Goal: Task Accomplishment & Management: Manage account settings

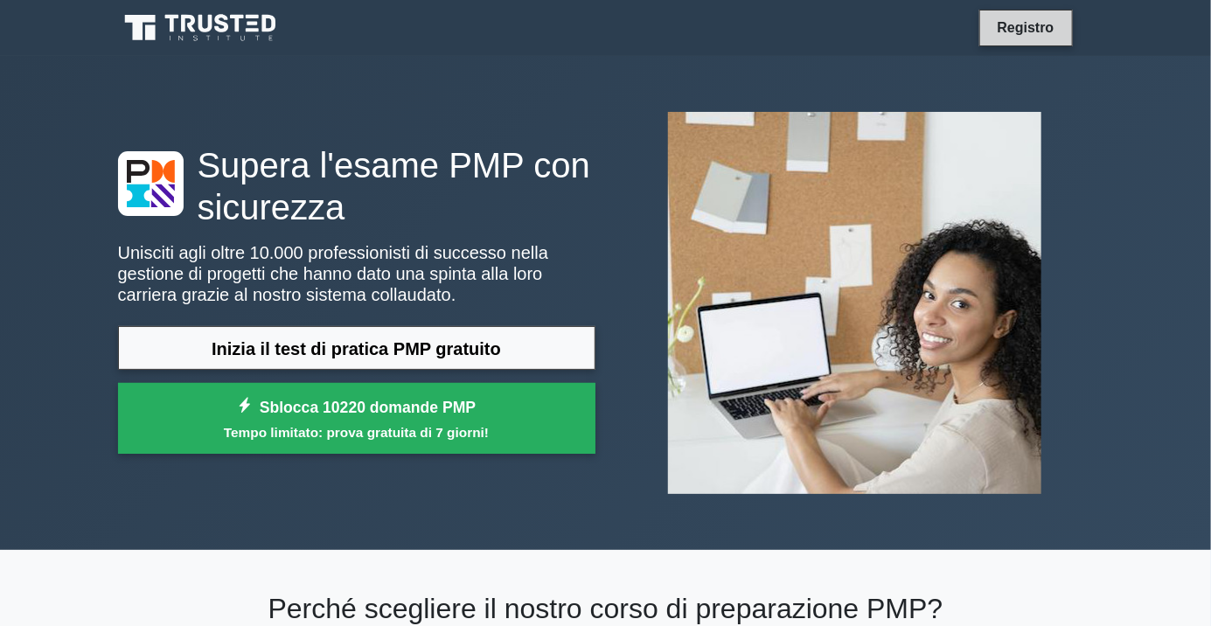
click at [1036, 25] on font "Registro" at bounding box center [1026, 27] width 57 height 15
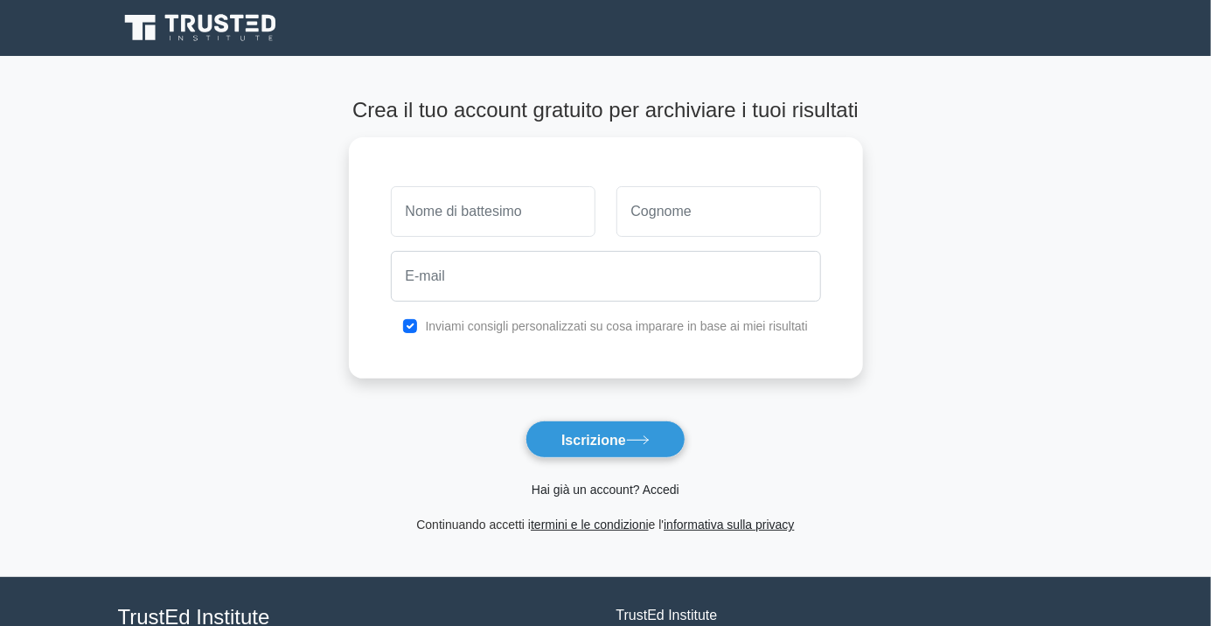
click at [658, 496] on font "Hai già un account? Accedi" at bounding box center [606, 490] width 148 height 14
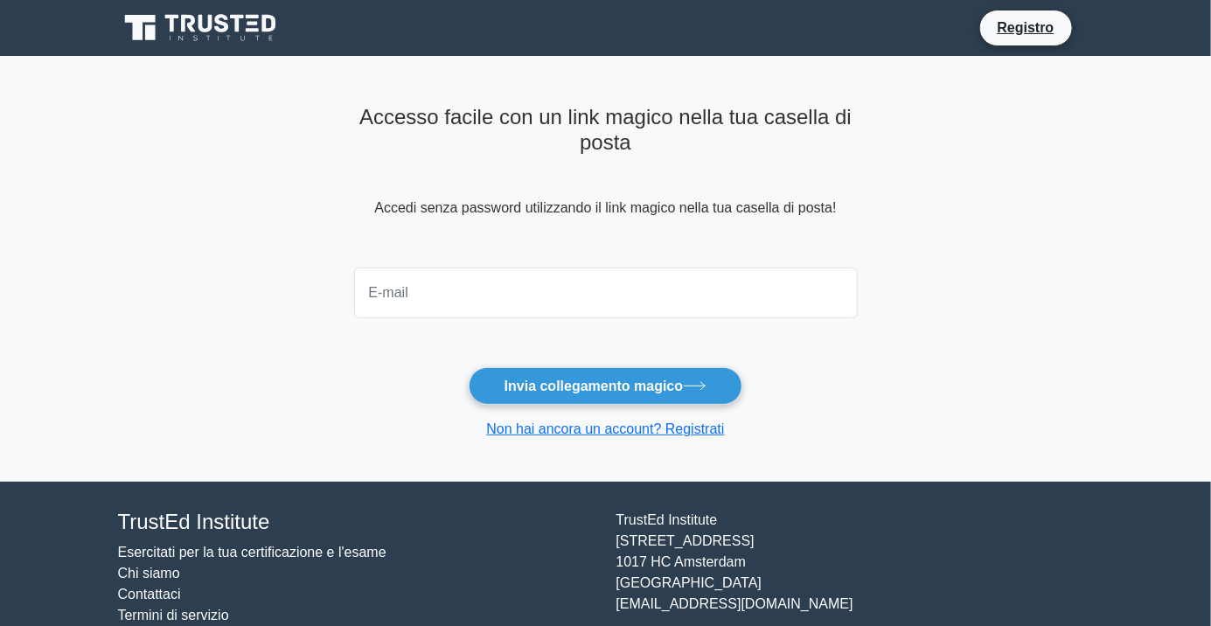
click at [722, 284] on input "email" at bounding box center [606, 293] width 504 height 51
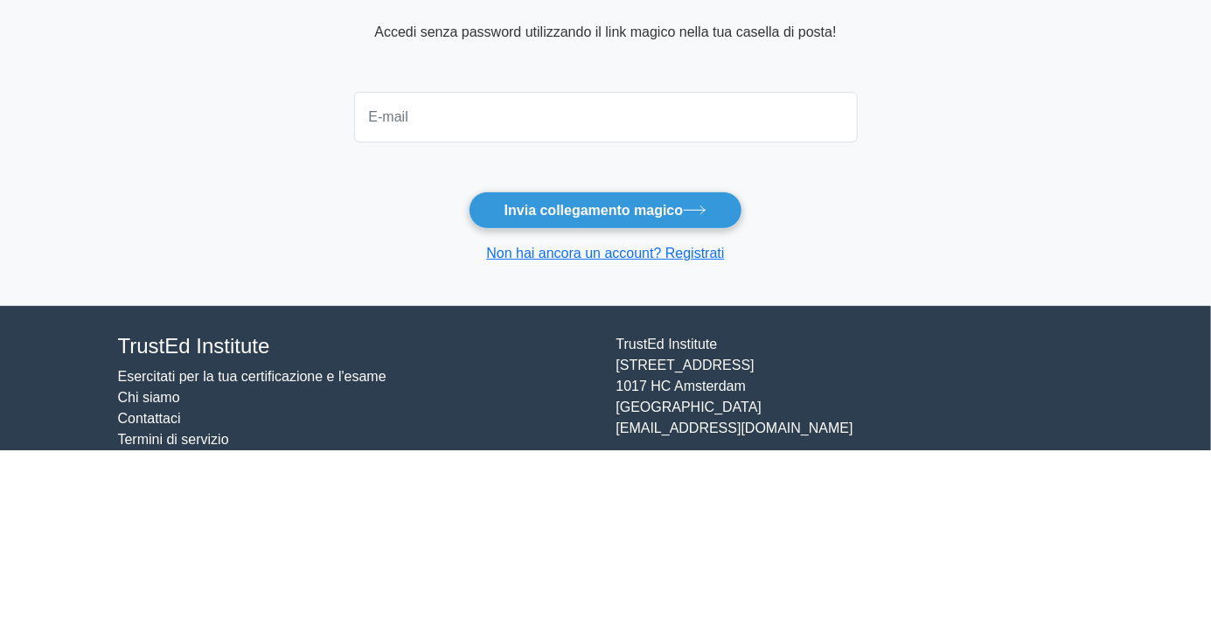
type input "daddio@cogei.net"
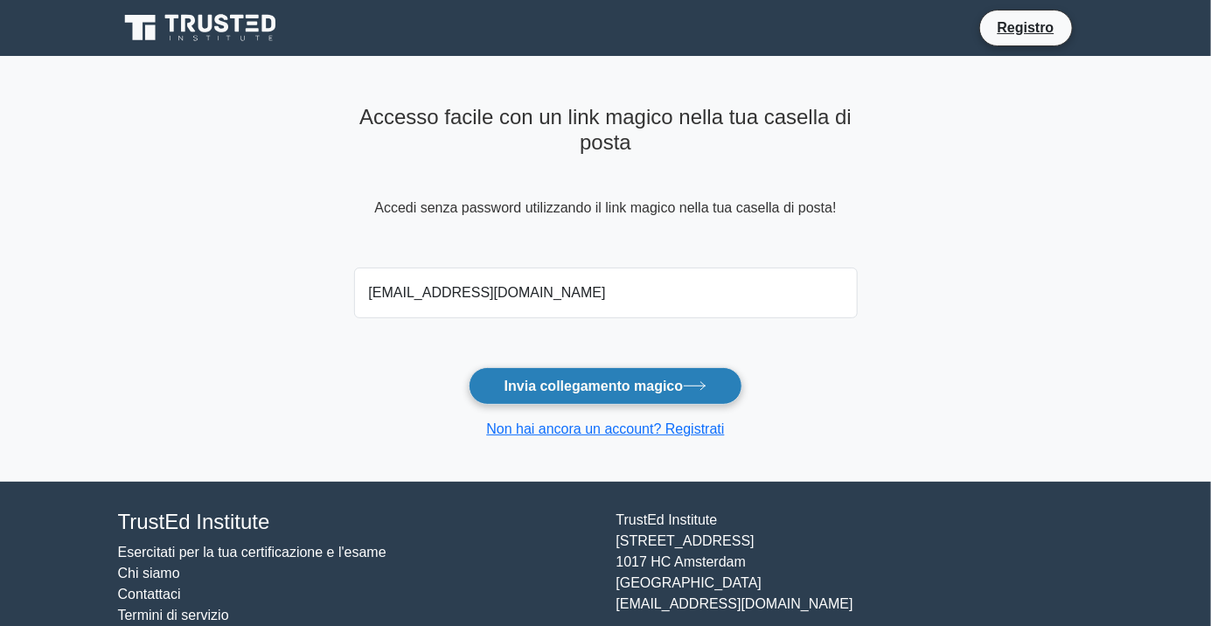
click at [690, 391] on button "Invia collegamento magico" at bounding box center [606, 386] width 275 height 38
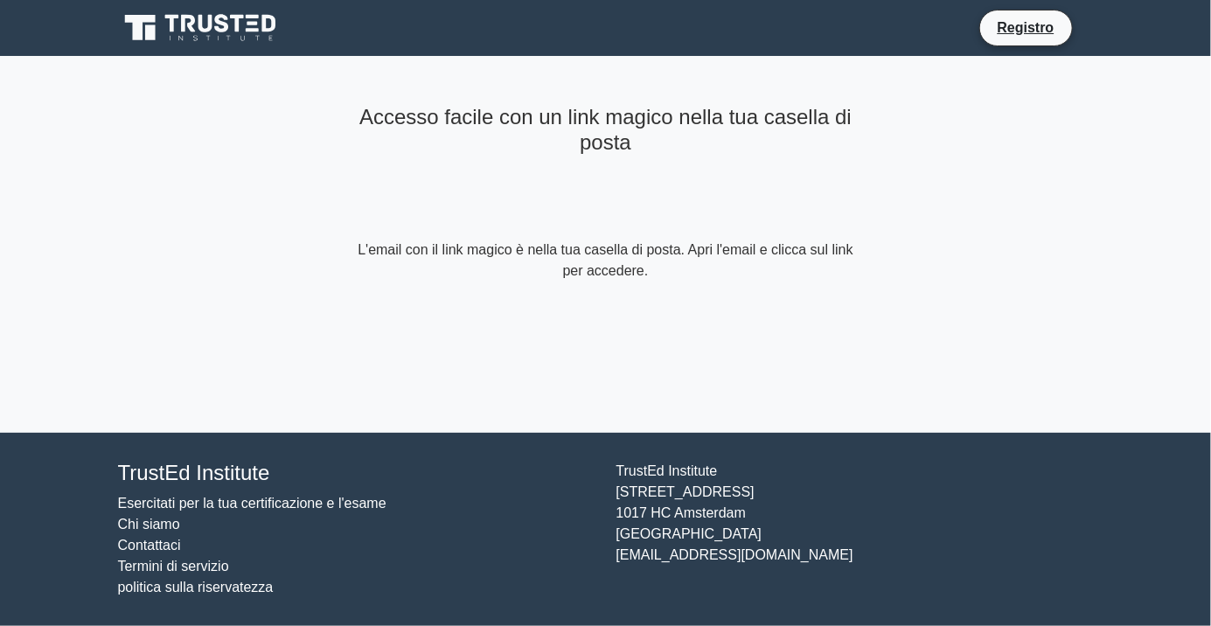
scroll to position [2, 0]
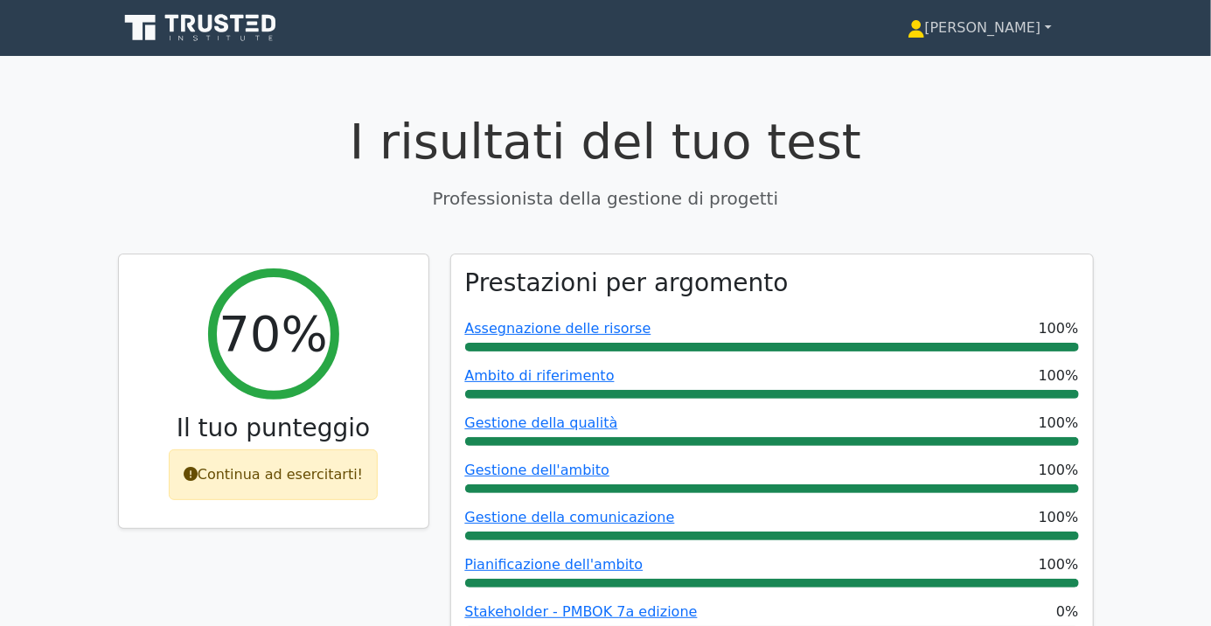
click at [1037, 35] on font "[PERSON_NAME]" at bounding box center [983, 27] width 116 height 17
click at [1005, 105] on link "Impostazioni" at bounding box center [935, 97] width 138 height 28
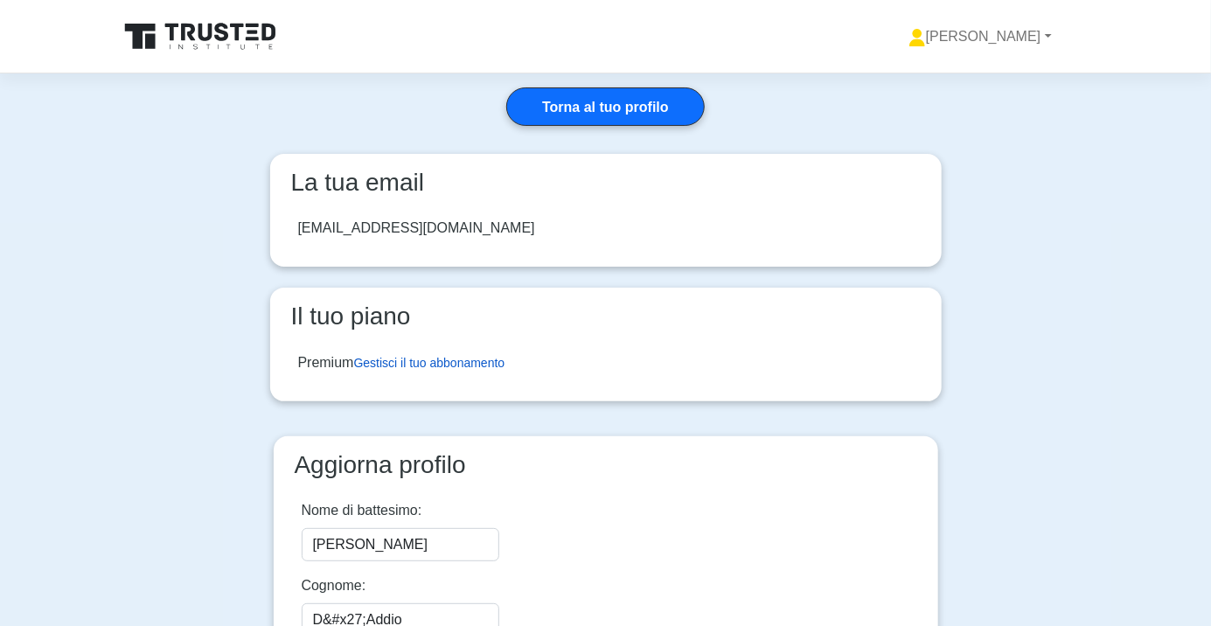
click at [488, 363] on font "Gestisci il tuo abbonamento" at bounding box center [429, 363] width 151 height 14
